Goal: Communication & Community: Answer question/provide support

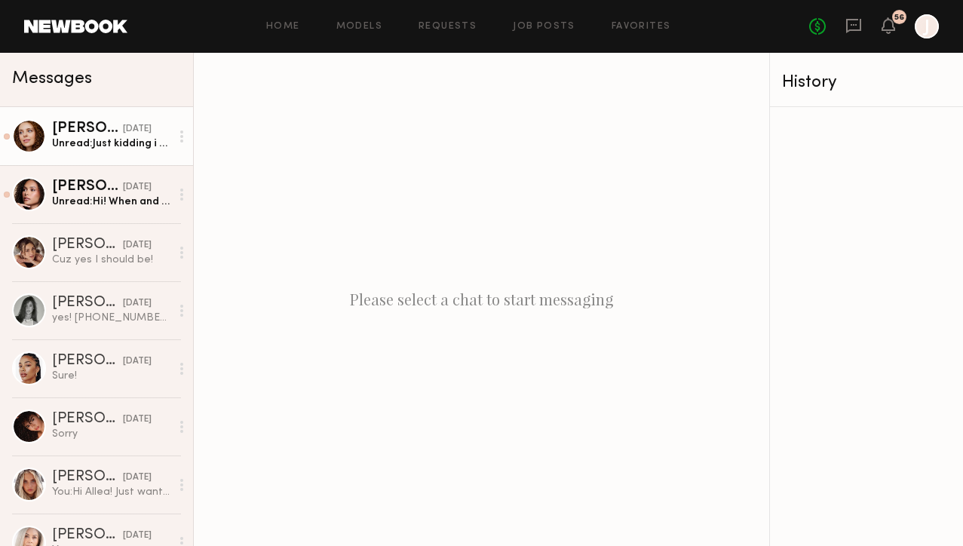
click at [123, 130] on div "[DATE]" at bounding box center [137, 129] width 29 height 14
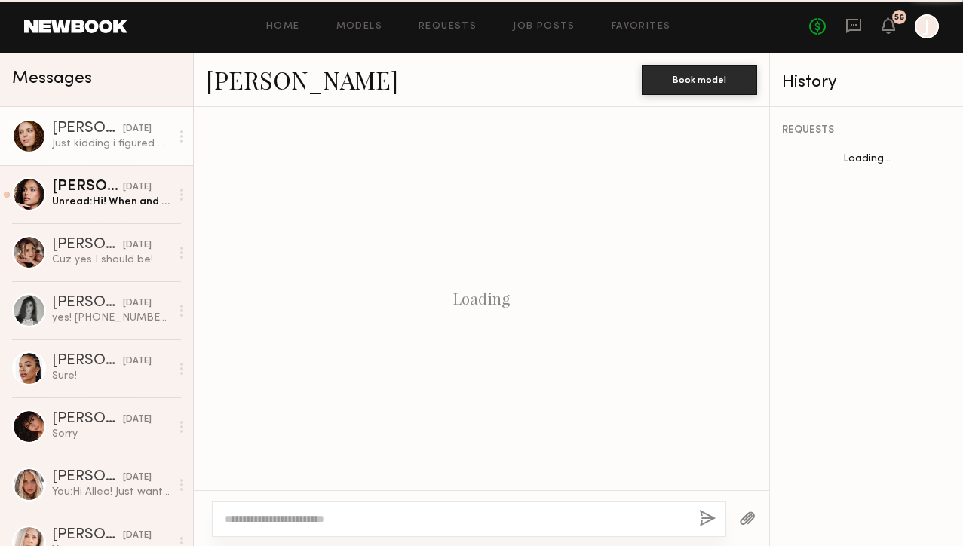
scroll to position [1972, 0]
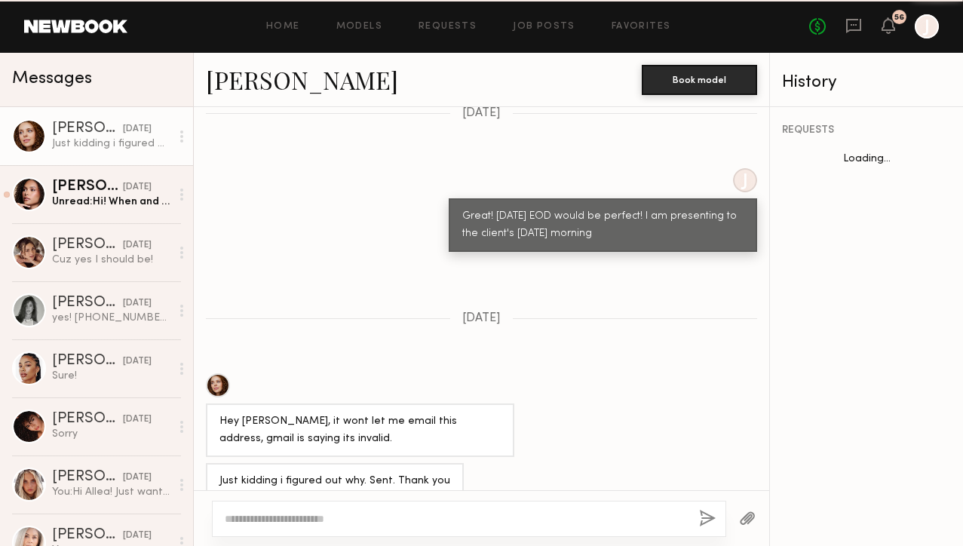
click at [94, 200] on div "Unread: Hi! When and where? And what is a lofi" at bounding box center [111, 202] width 118 height 14
